Goal: Find specific page/section: Find specific page/section

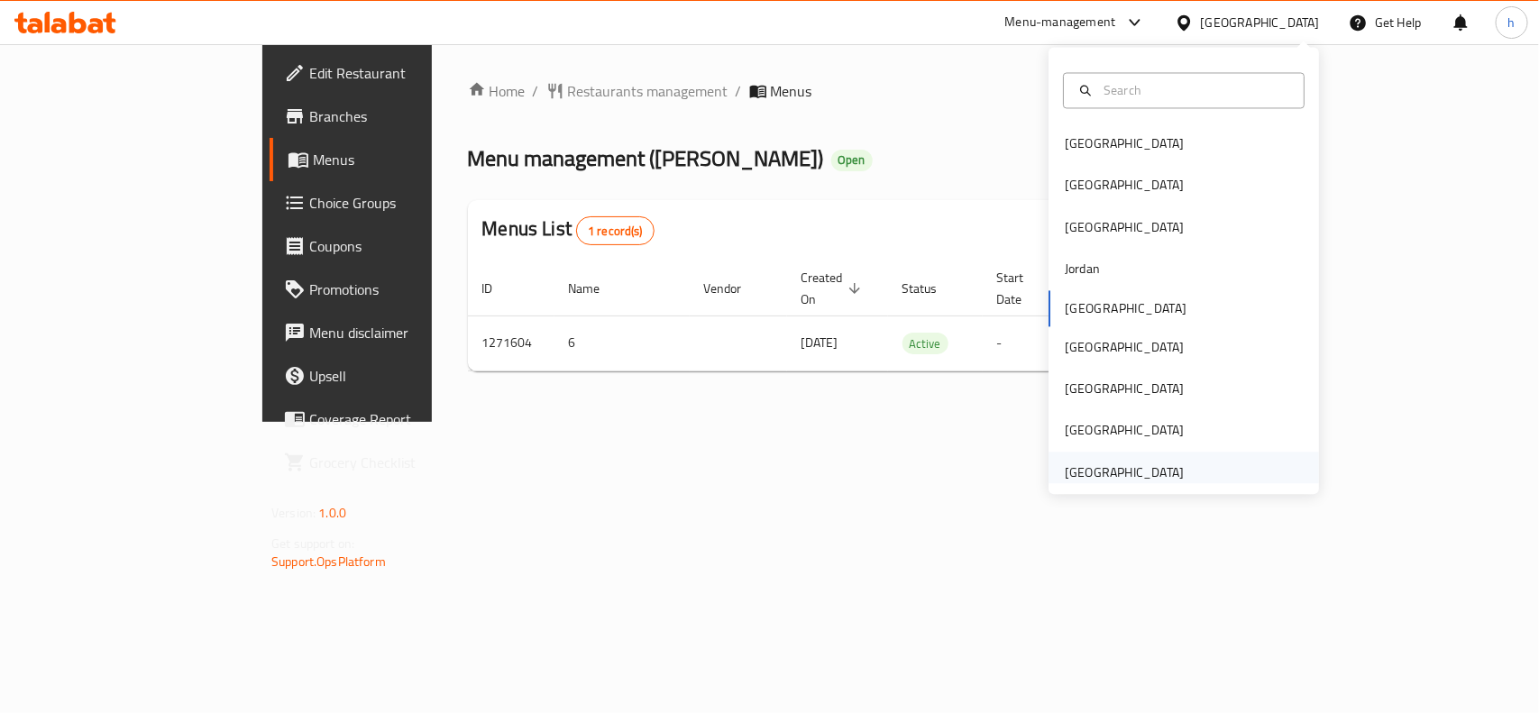
click at [1114, 476] on div "[GEOGRAPHIC_DATA]" at bounding box center [1124, 472] width 119 height 20
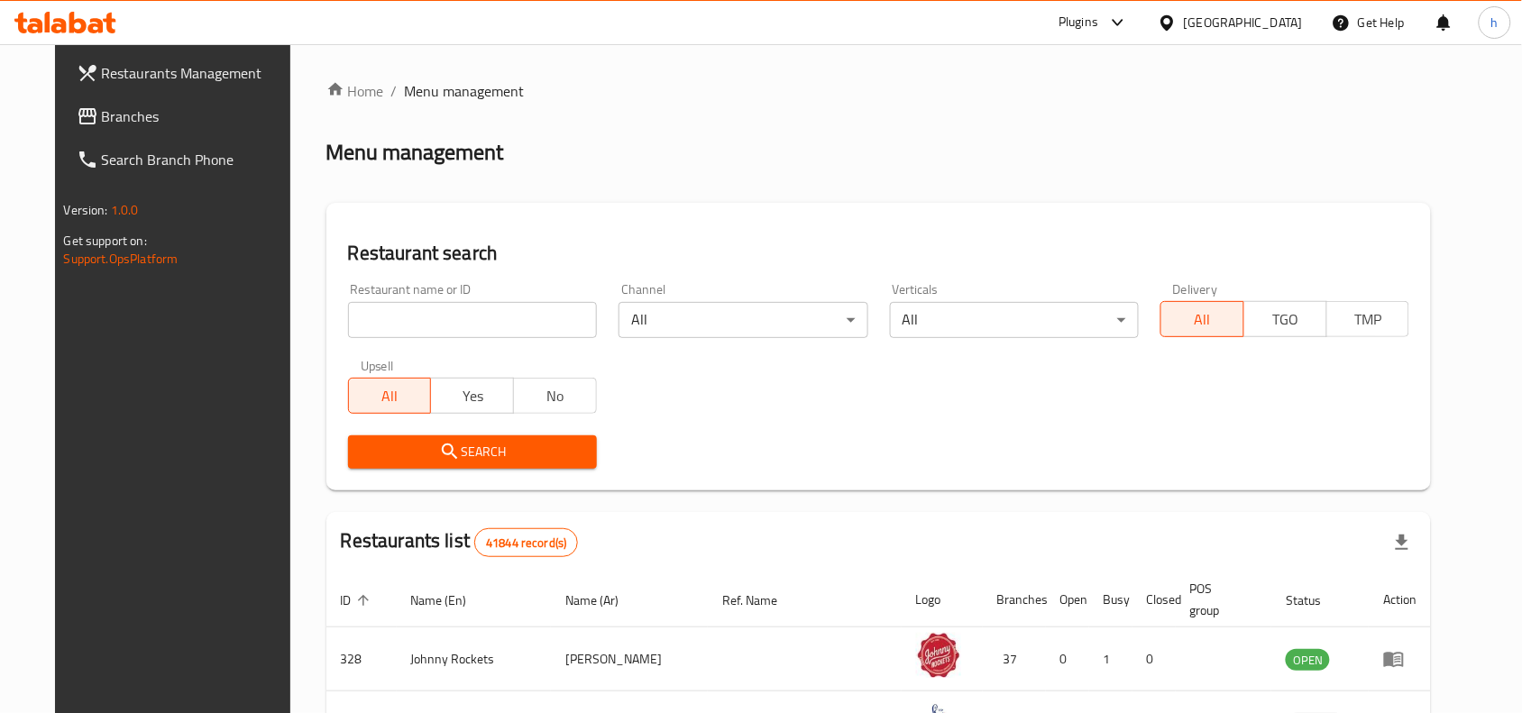
click at [151, 113] on span "Branches" at bounding box center [198, 116] width 193 height 22
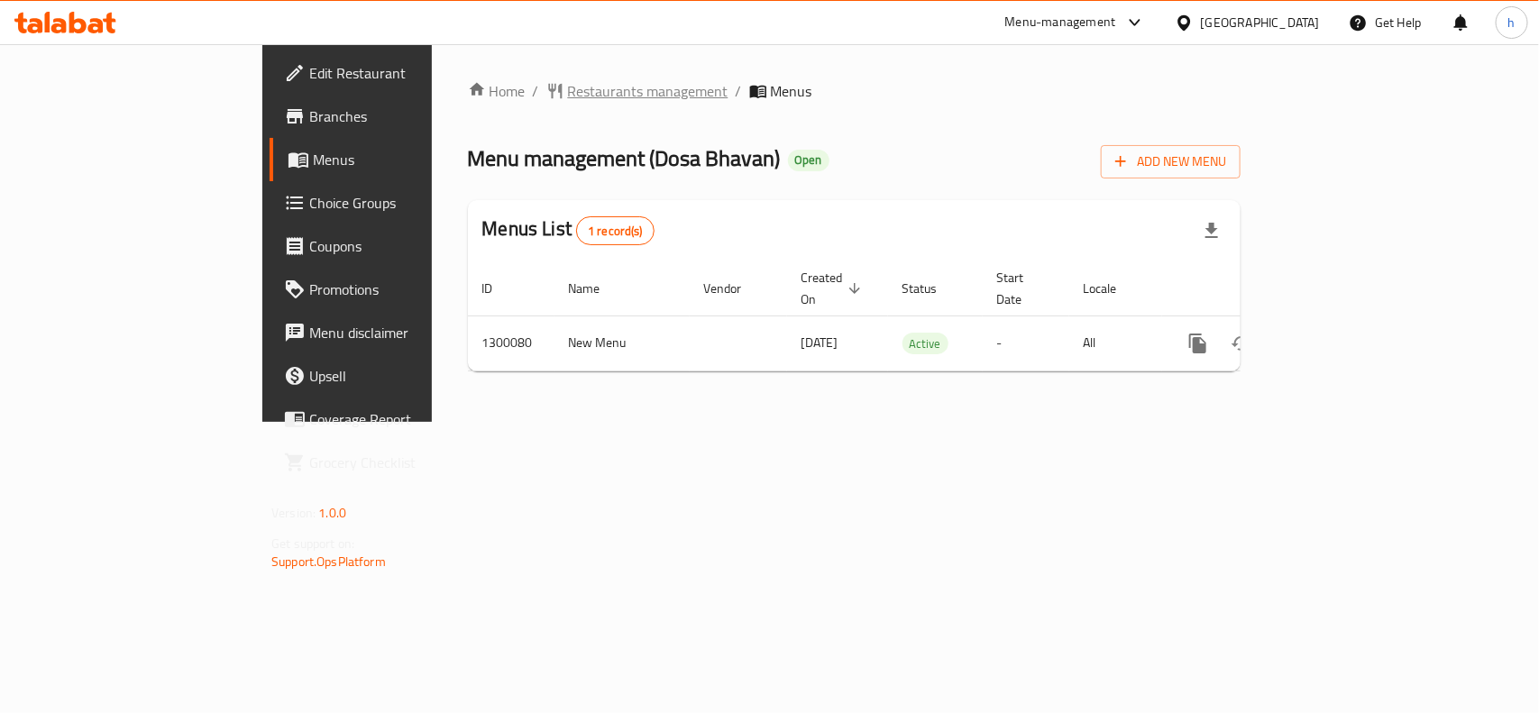
click at [568, 87] on span "Restaurants management" at bounding box center [648, 91] width 160 height 22
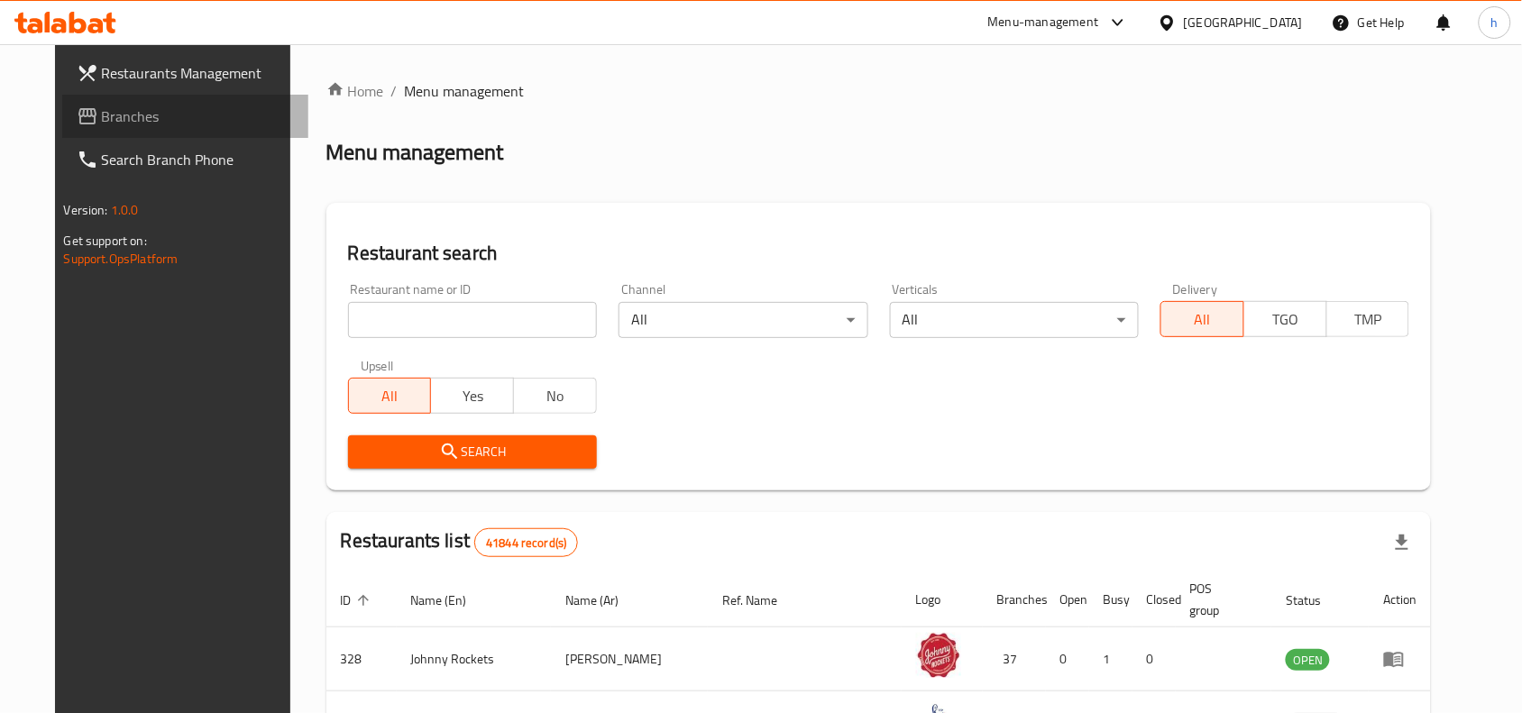
click at [123, 104] on link "Branches" at bounding box center [185, 116] width 247 height 43
